Goal: Information Seeking & Learning: Learn about a topic

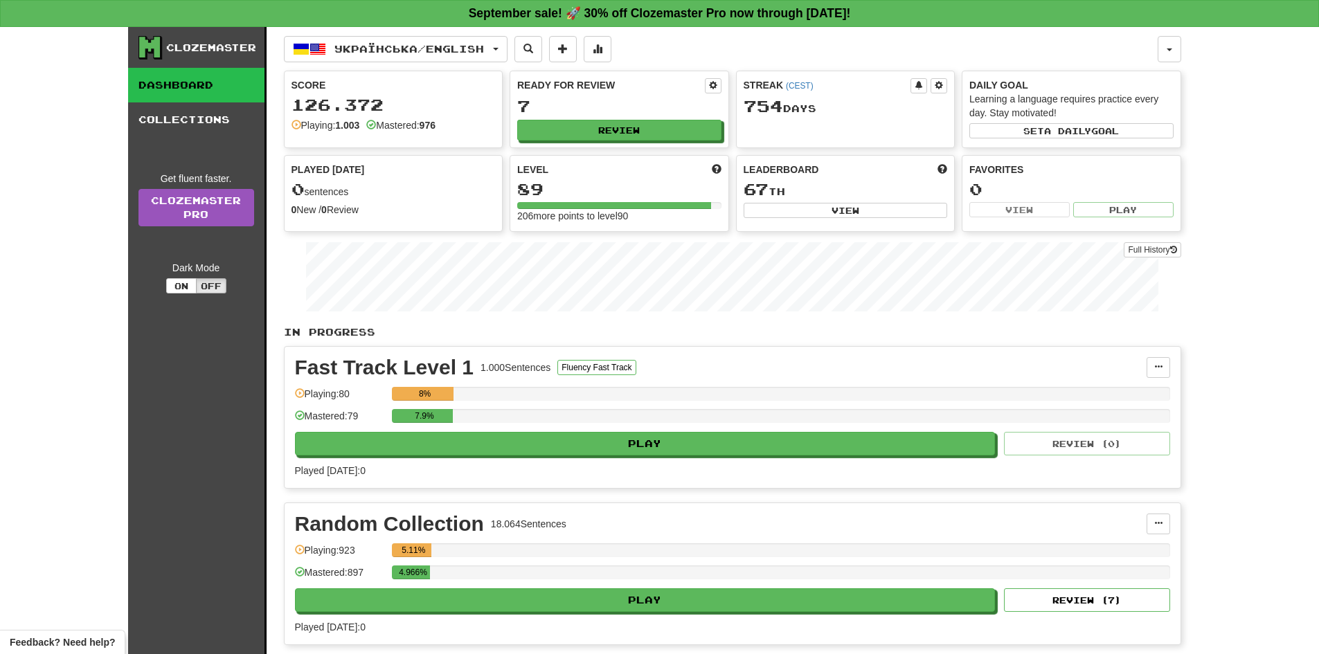
click at [639, 141] on div "Ready for Review 7 Review" at bounding box center [619, 109] width 218 height 76
click at [636, 133] on button "Review" at bounding box center [620, 131] width 204 height 21
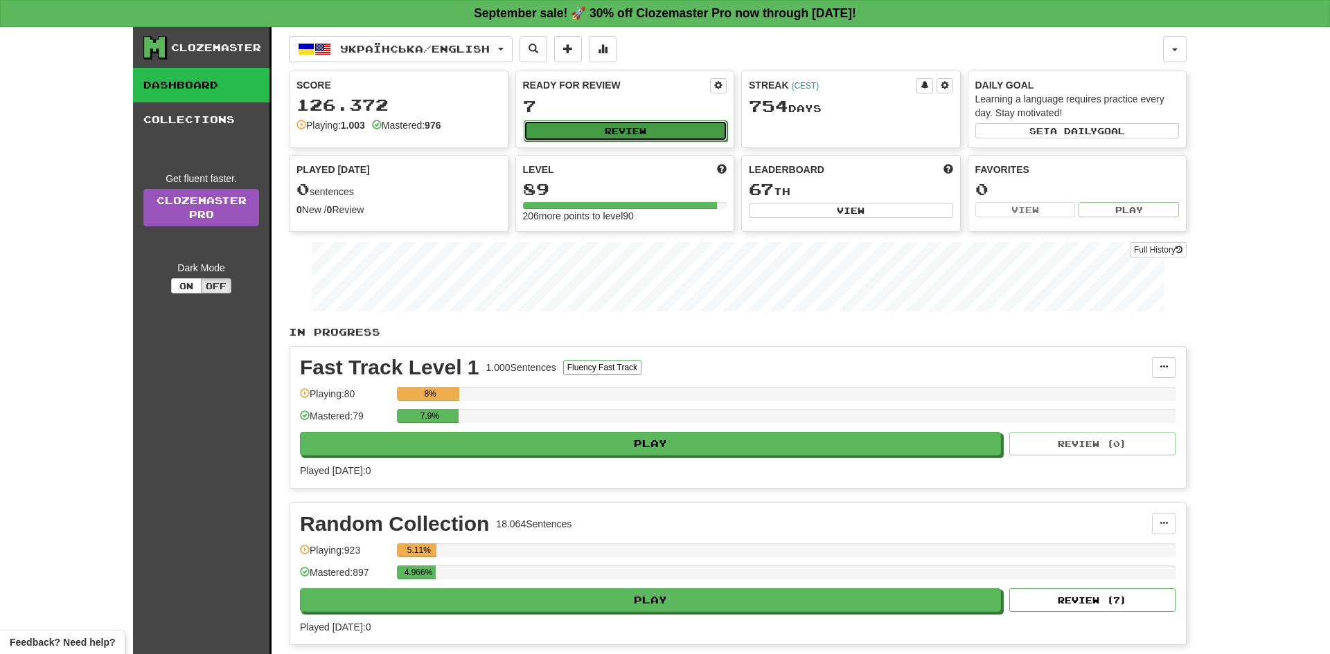
select select "**"
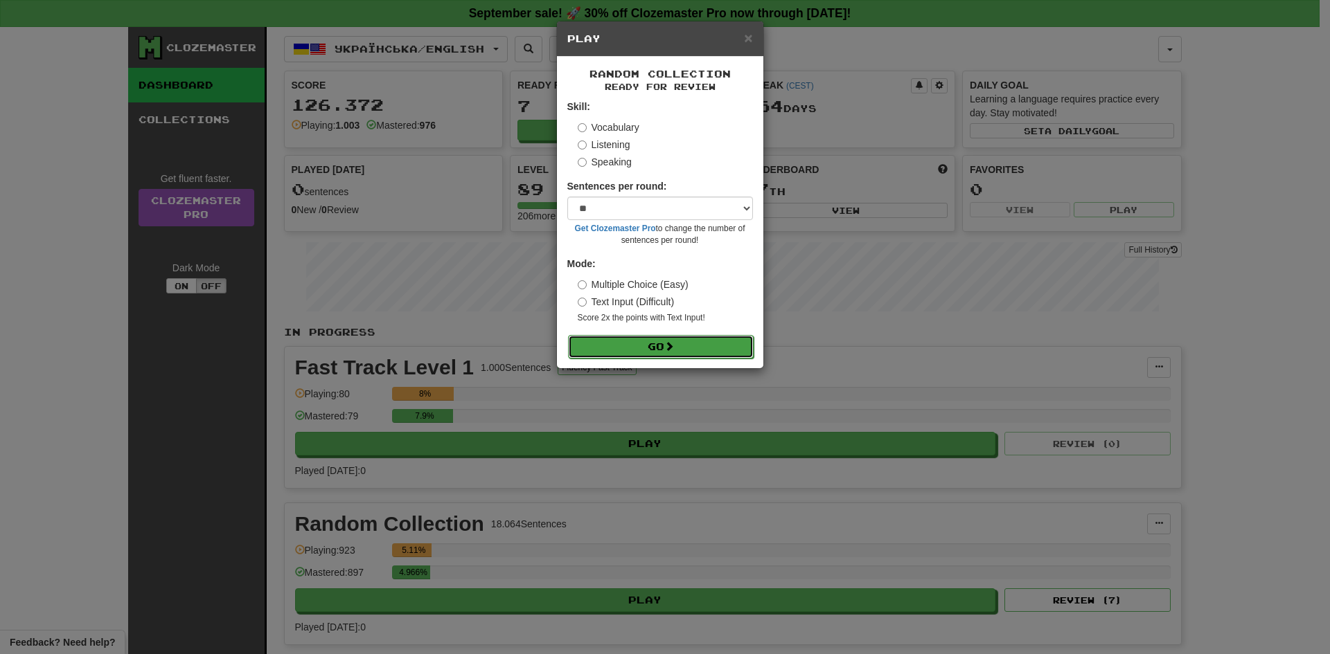
click at [648, 355] on button "Go" at bounding box center [661, 347] width 186 height 24
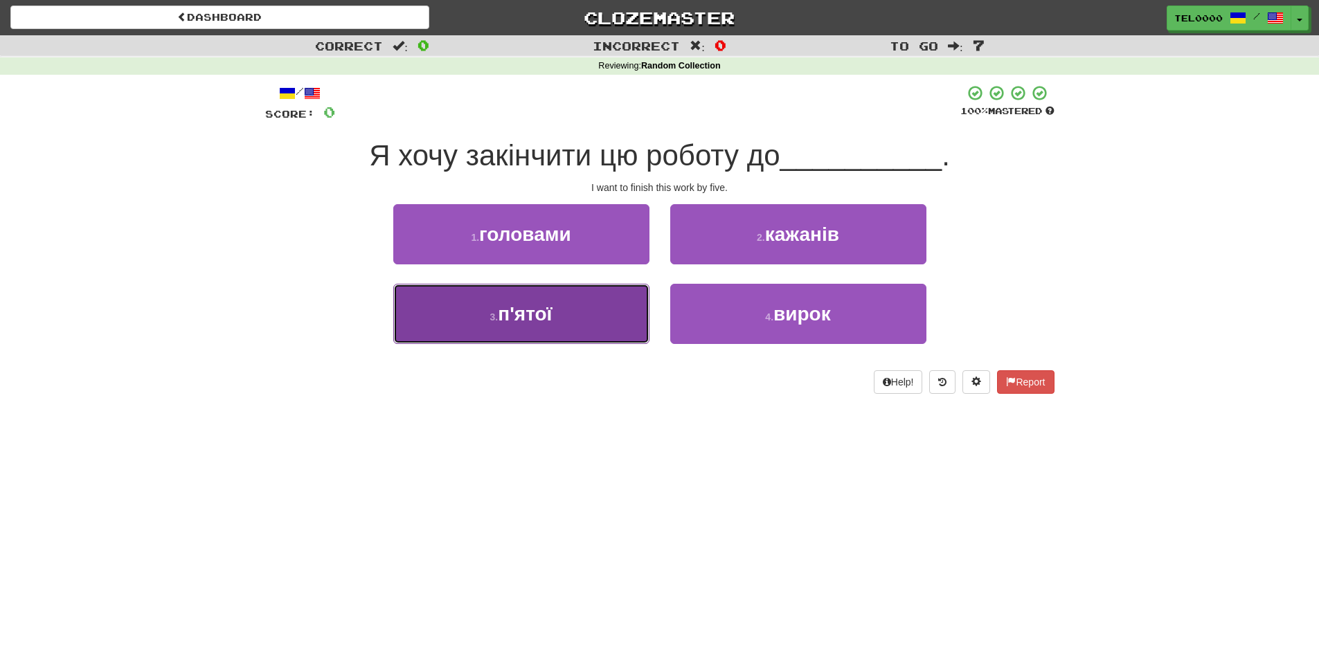
click at [537, 297] on button "3 . п'ятої" at bounding box center [521, 314] width 256 height 60
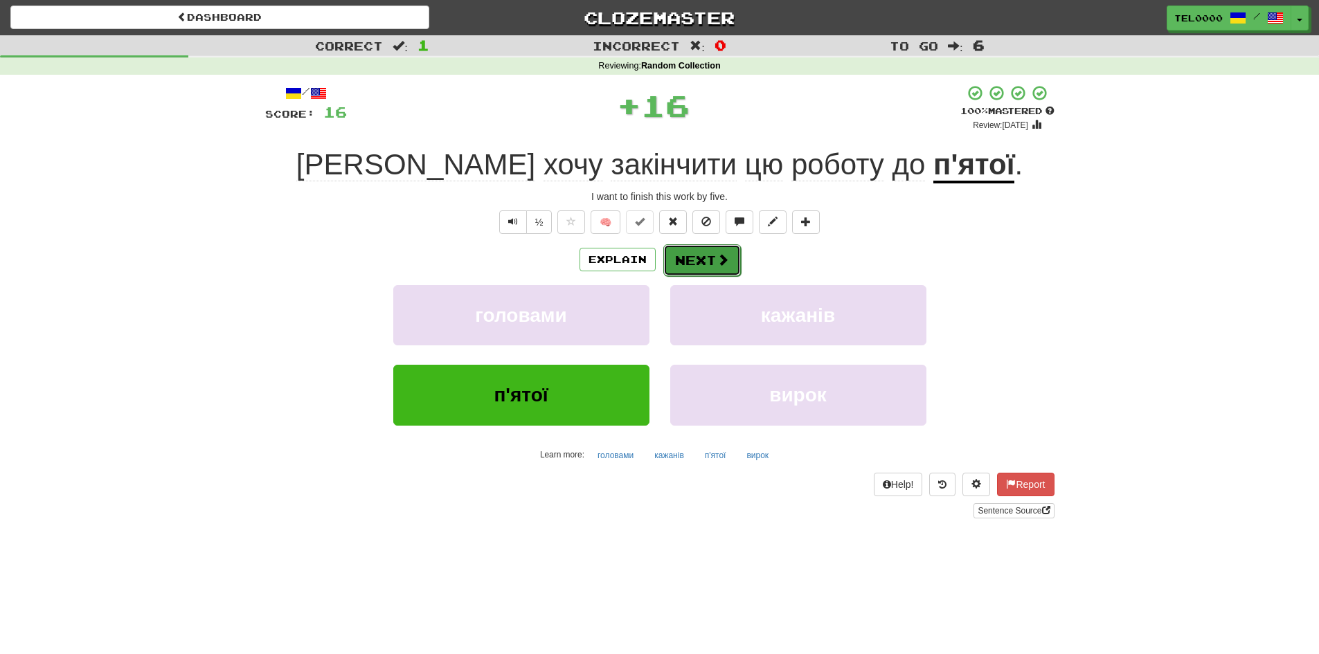
click at [721, 262] on span at bounding box center [723, 259] width 12 height 12
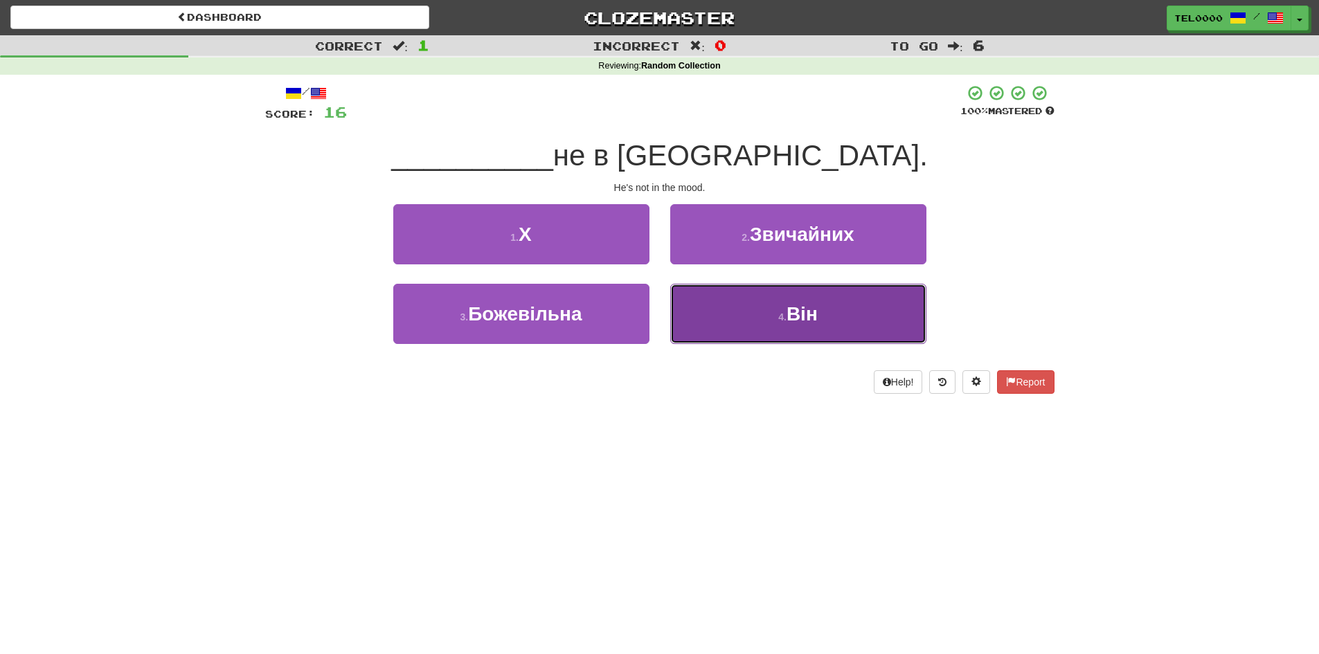
click at [736, 307] on button "4 . Він" at bounding box center [798, 314] width 256 height 60
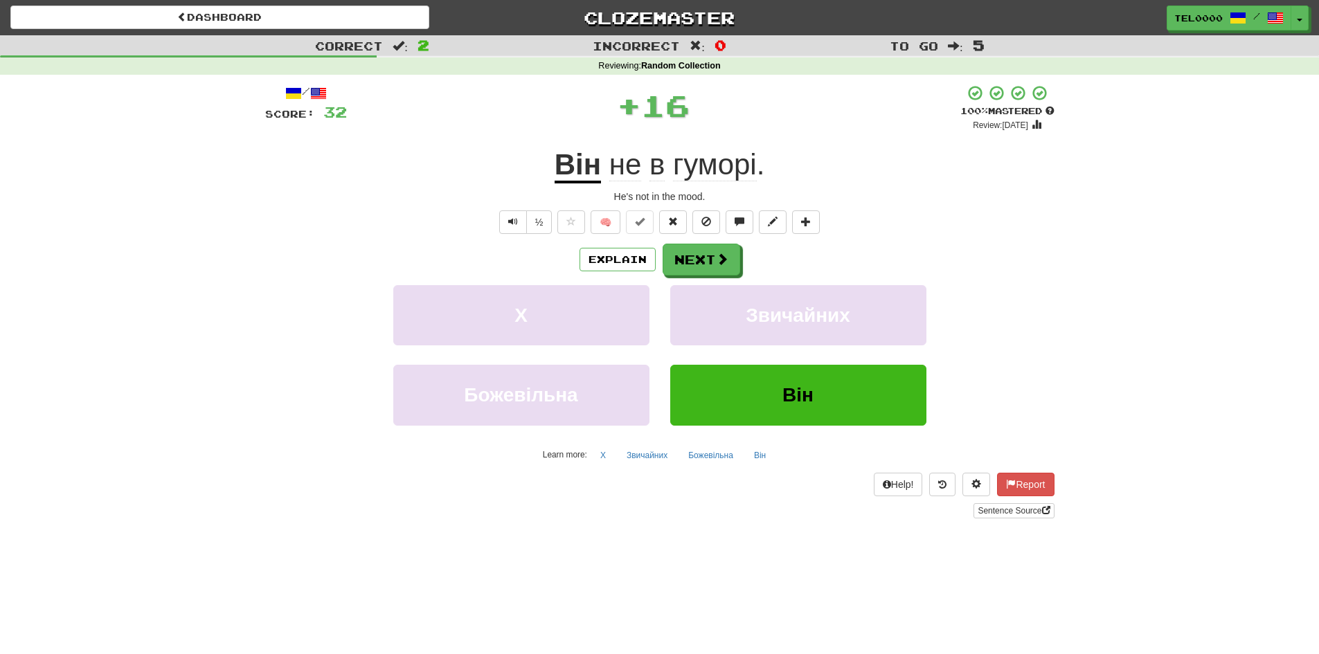
click at [661, 244] on div "Explain Next" at bounding box center [660, 260] width 790 height 32
click at [684, 244] on button "Next" at bounding box center [702, 260] width 78 height 32
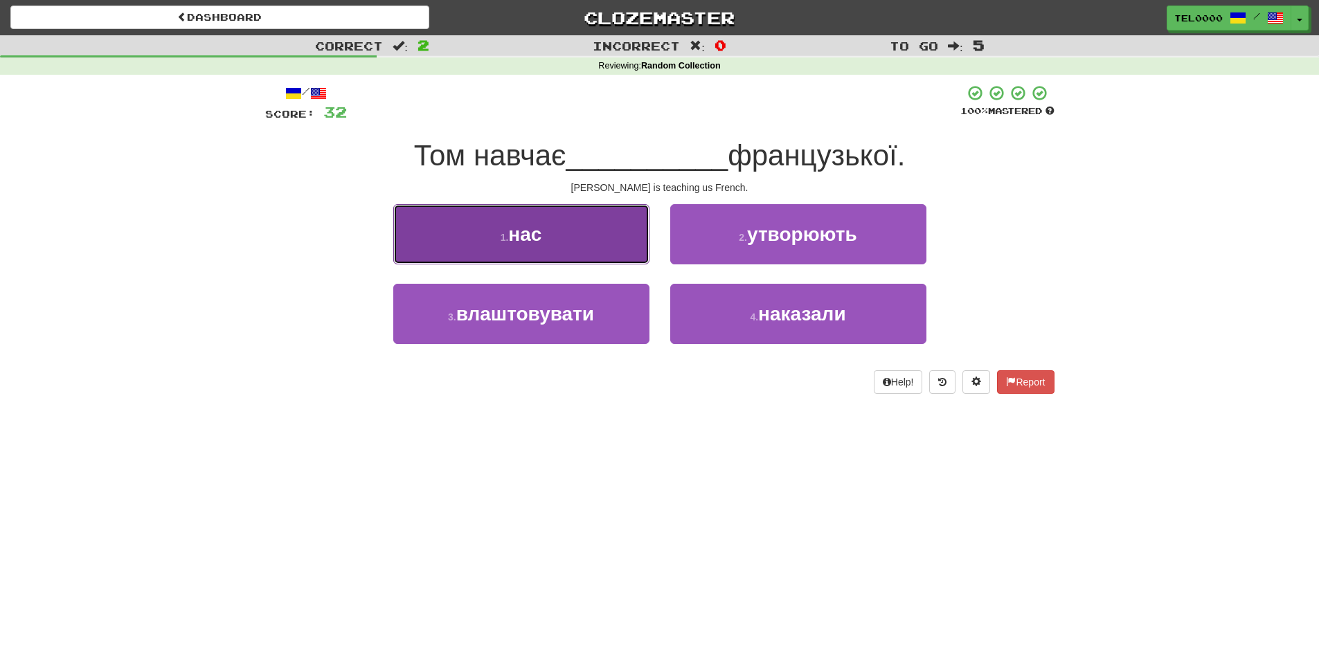
click at [631, 222] on button "1 . нас" at bounding box center [521, 234] width 256 height 60
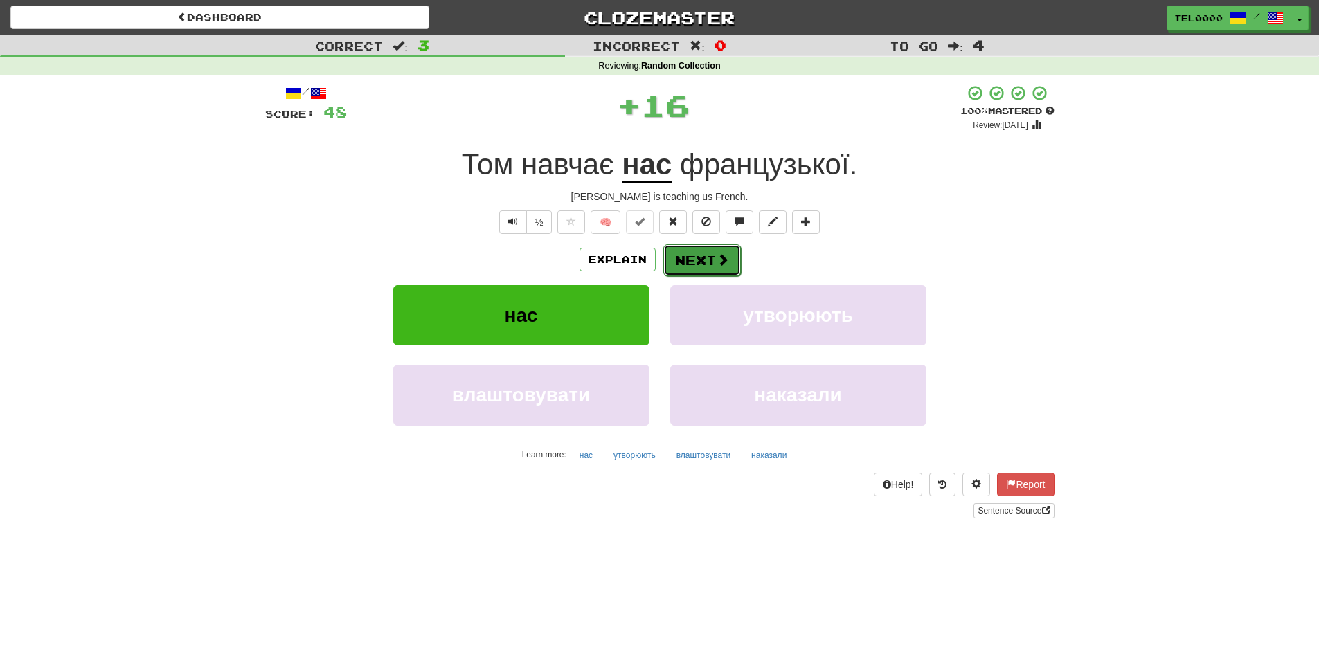
click at [731, 244] on button "Next" at bounding box center [702, 260] width 78 height 32
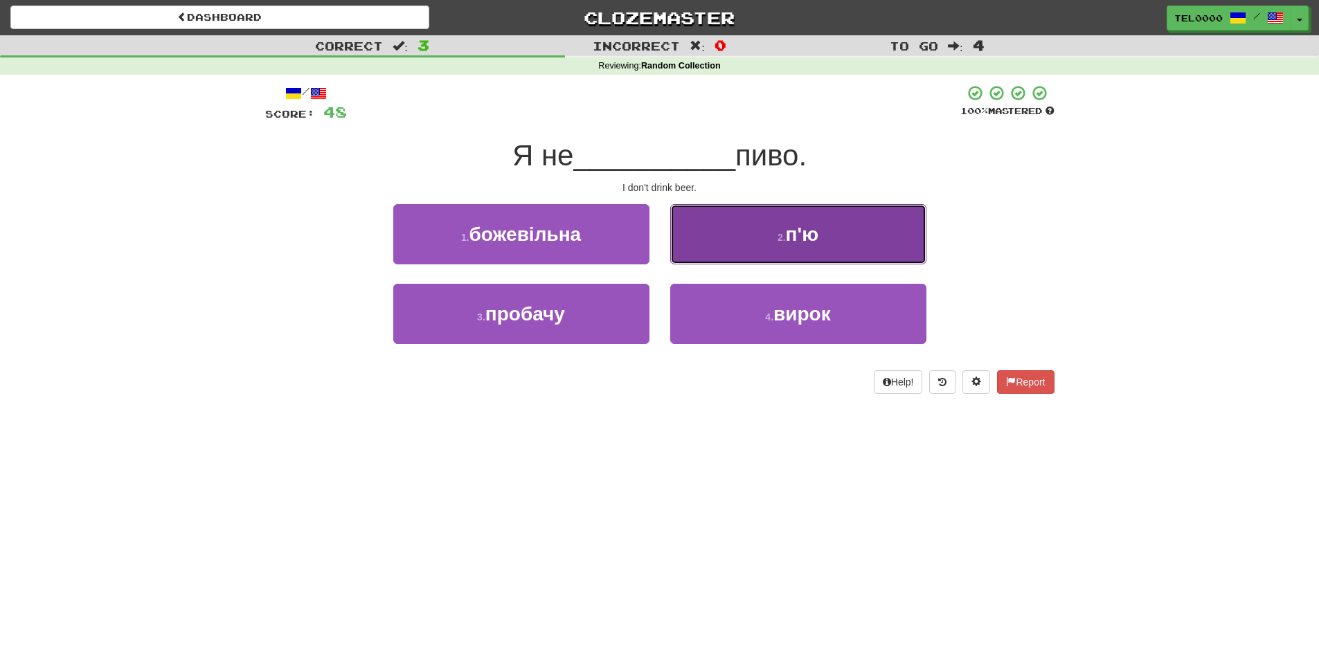
click at [846, 222] on button "2 . п'ю" at bounding box center [798, 234] width 256 height 60
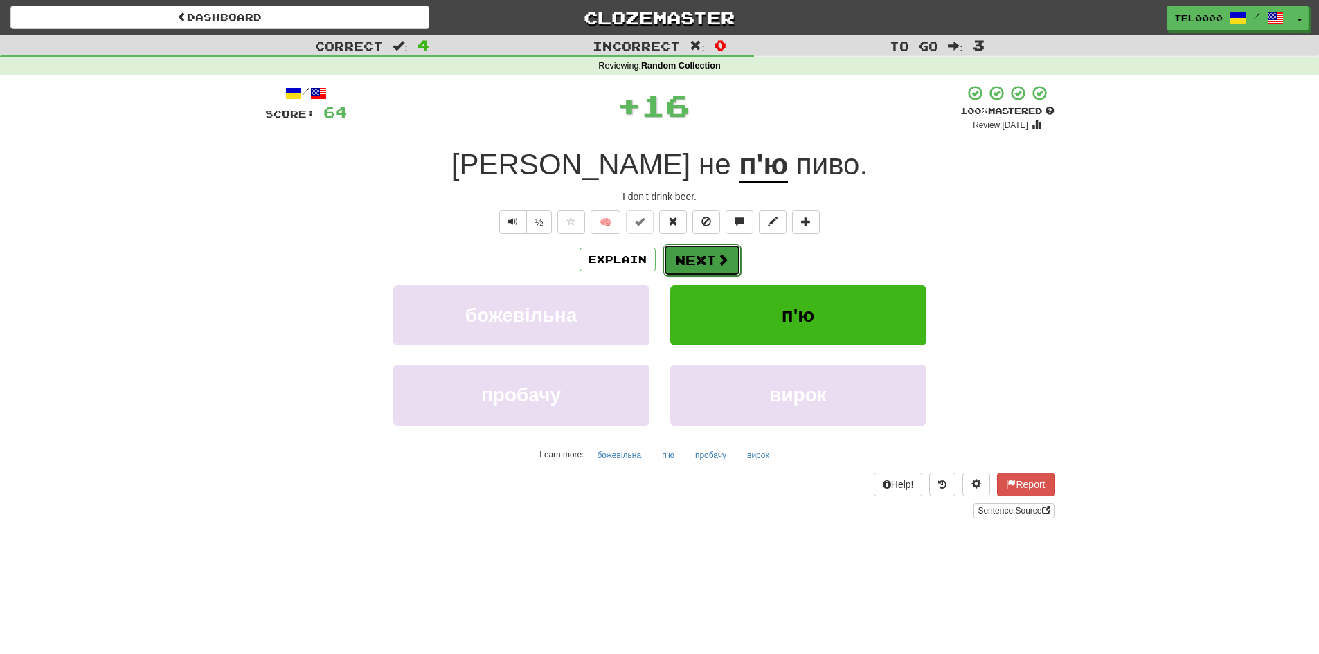
click at [699, 245] on button "Next" at bounding box center [702, 260] width 78 height 32
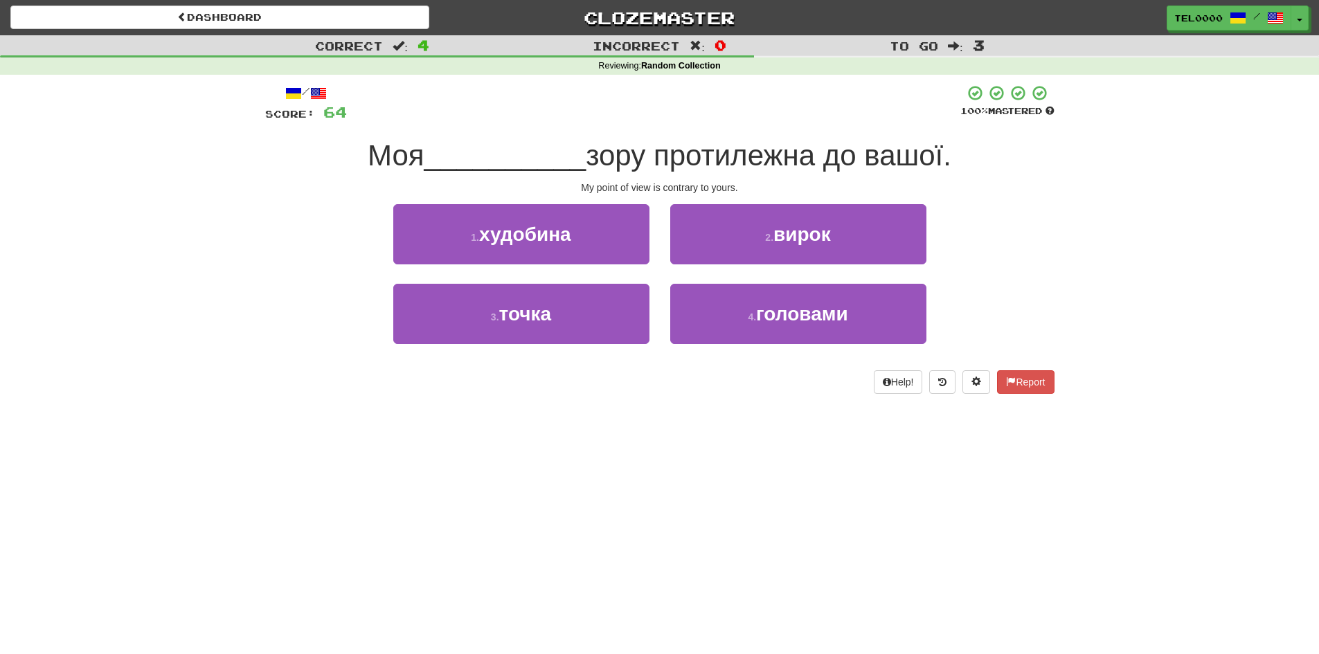
click at [594, 363] on div "3 . точка" at bounding box center [521, 324] width 277 height 80
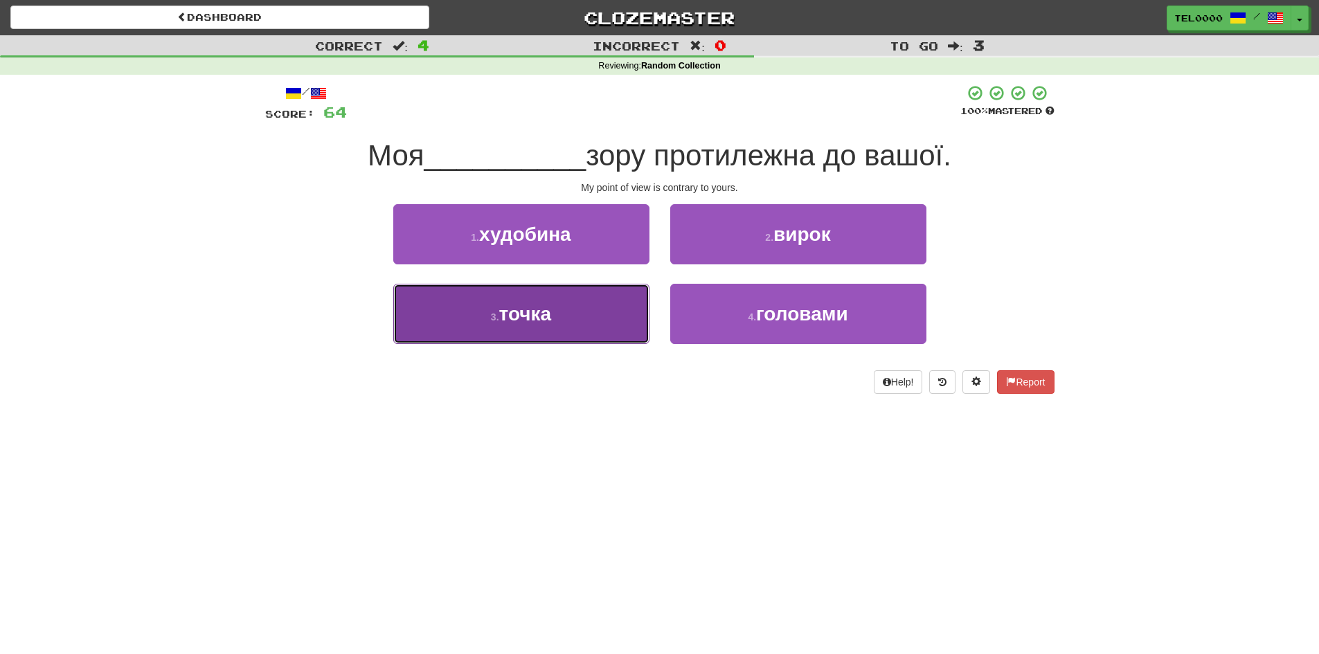
click at [601, 343] on button "3 . точка" at bounding box center [521, 314] width 256 height 60
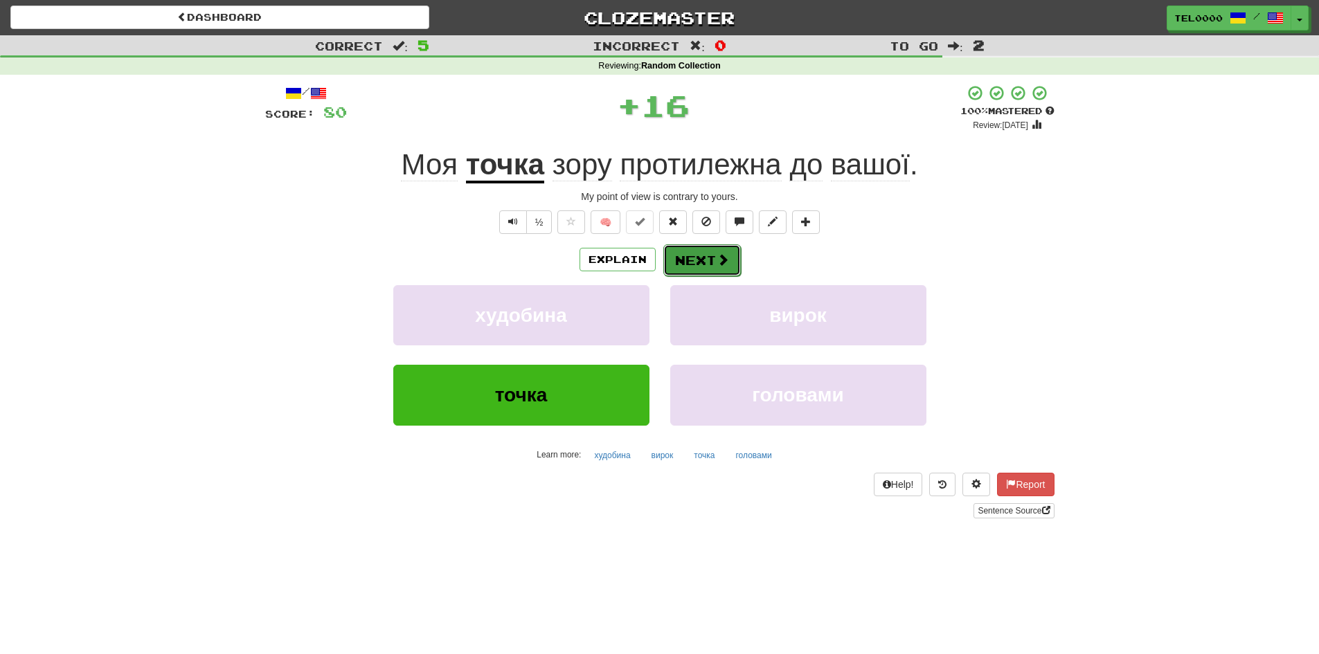
click at [715, 267] on button "Next" at bounding box center [702, 260] width 78 height 32
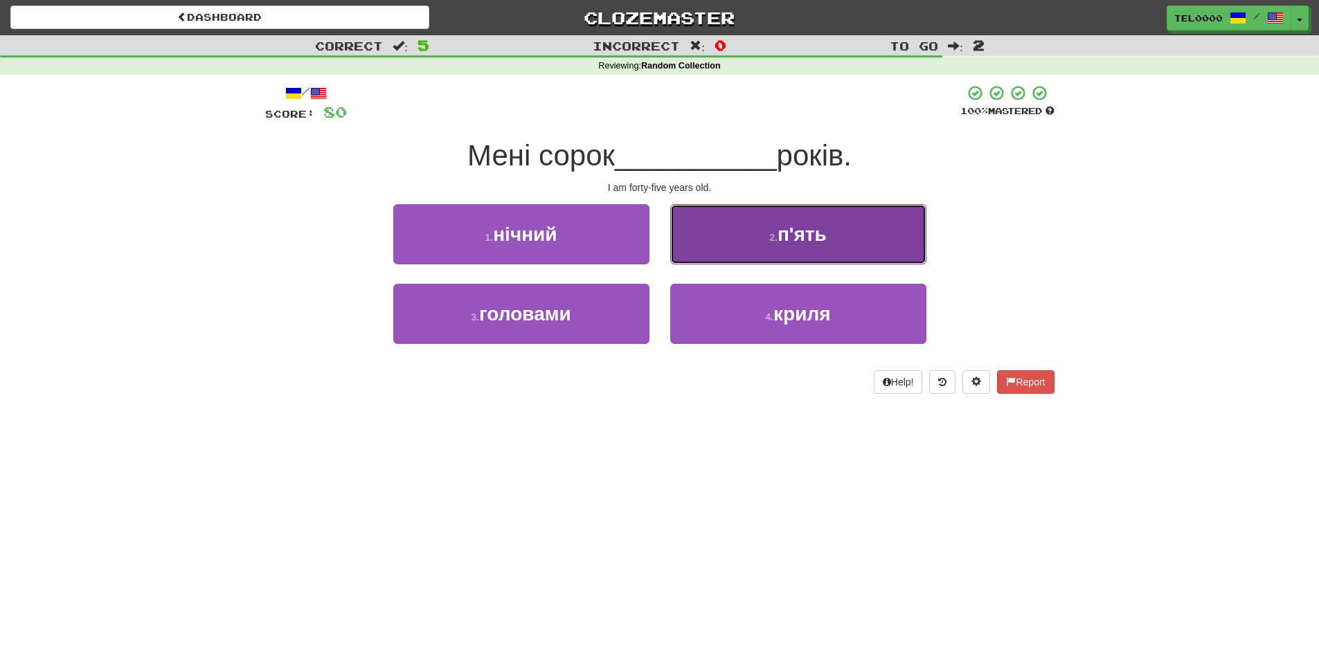
click at [790, 238] on span "п'ять" at bounding box center [802, 234] width 49 height 21
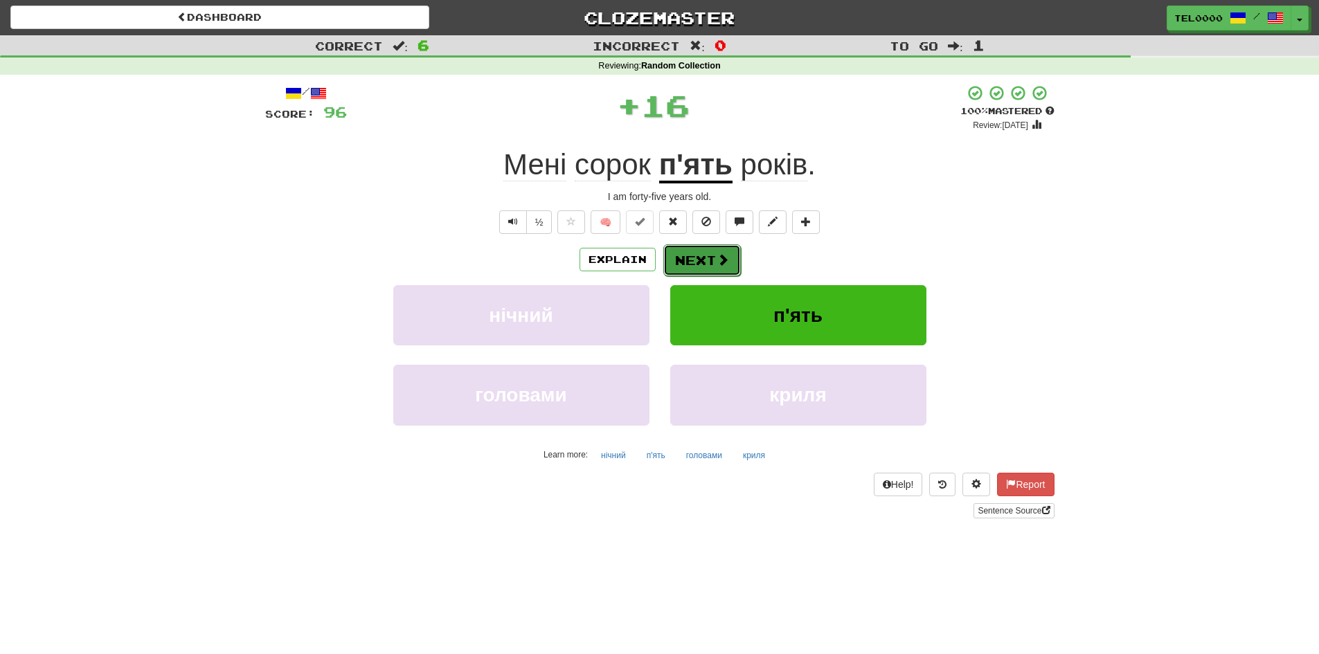
click at [703, 265] on button "Next" at bounding box center [702, 260] width 78 height 32
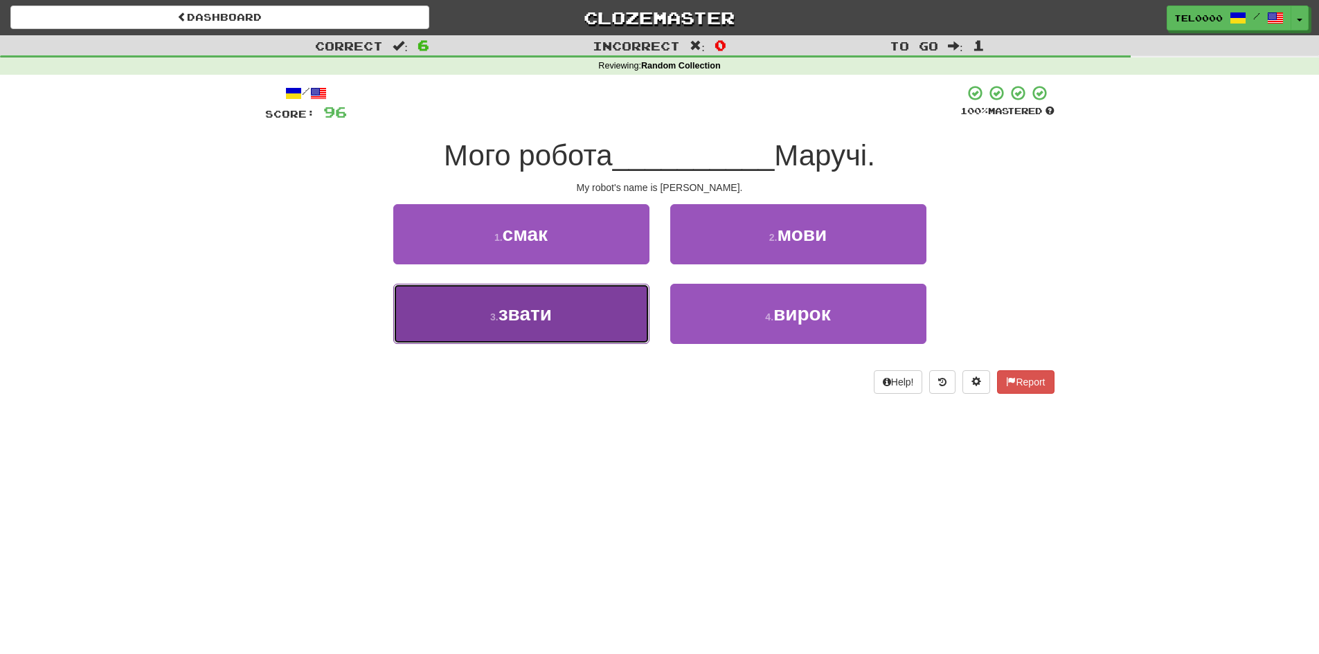
click at [587, 330] on button "3 . звати" at bounding box center [521, 314] width 256 height 60
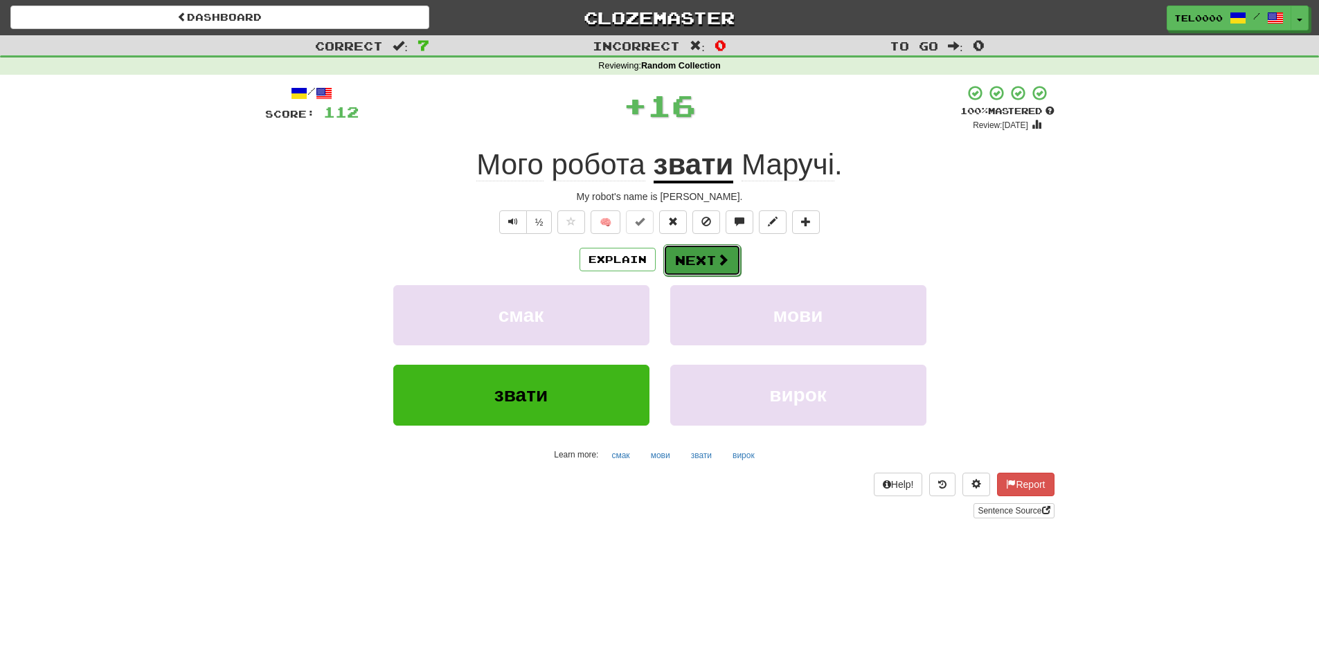
click at [730, 247] on button "Next" at bounding box center [702, 260] width 78 height 32
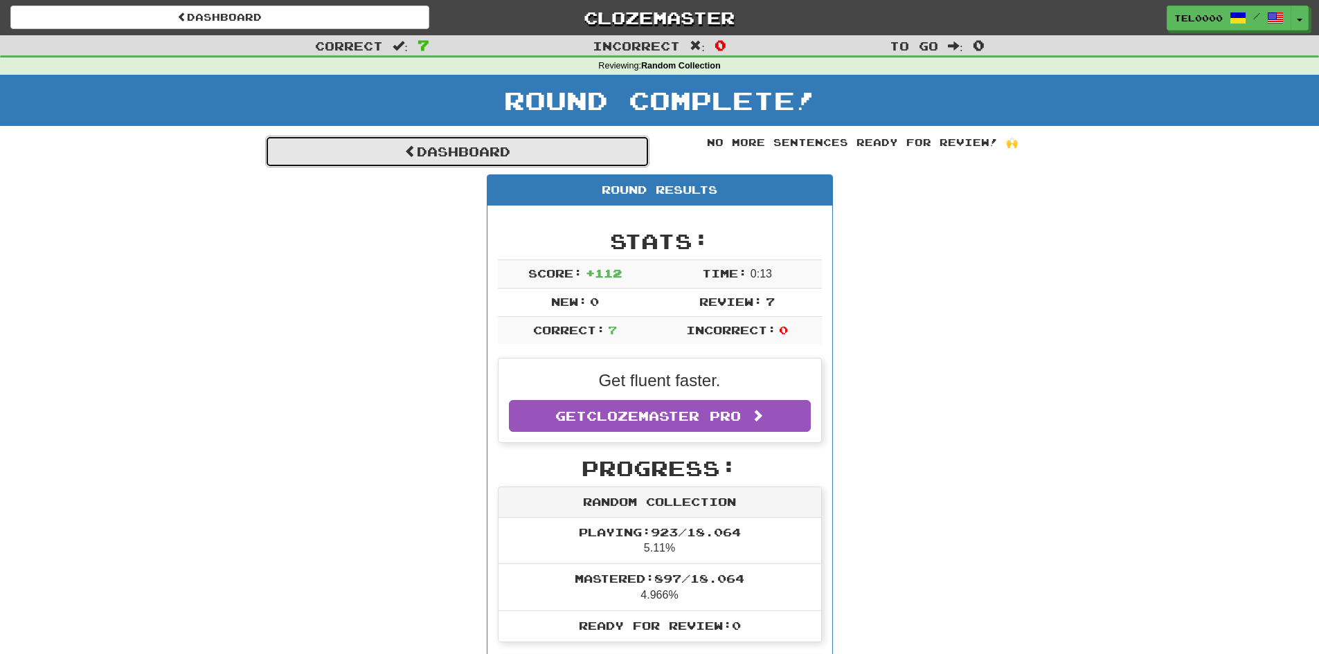
click at [471, 146] on link "Dashboard" at bounding box center [457, 152] width 384 height 32
